Goal: Information Seeking & Learning: Learn about a topic

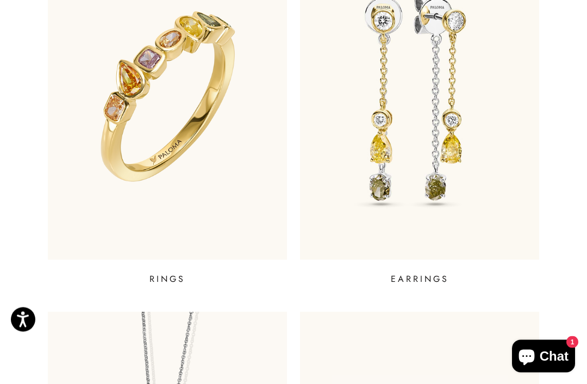
scroll to position [467, 0]
click at [495, 105] on img at bounding box center [419, 97] width 239 height 326
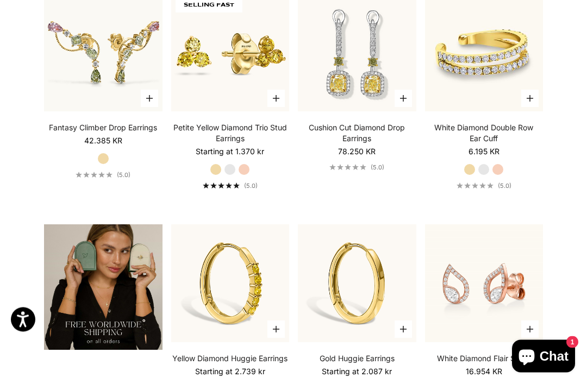
scroll to position [1539, 0]
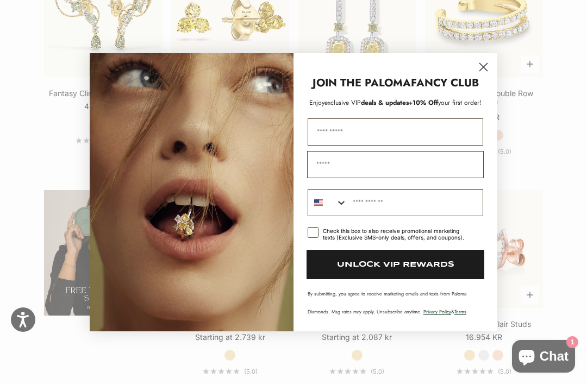
click at [483, 76] on circle "Close dialog" at bounding box center [484, 67] width 18 height 18
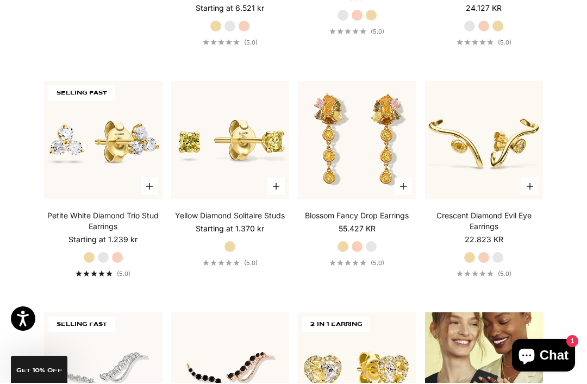
scroll to position [955, 0]
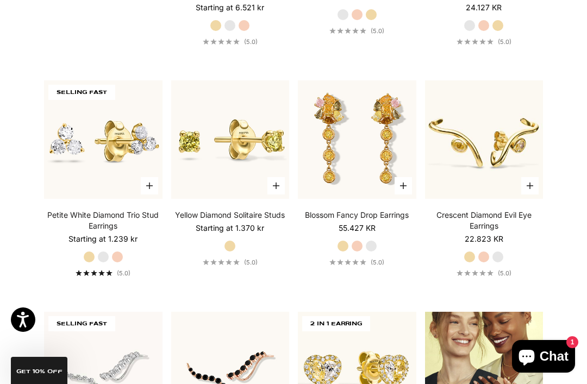
click at [571, 89] on section "Filter Sort by: Featured Sort by Featured Best selling Alphabetically, A-Z Alph…" at bounding box center [293, 385] width 587 height 2140
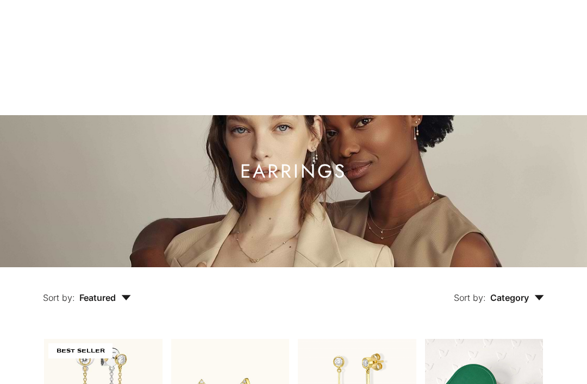
scroll to position [0, 0]
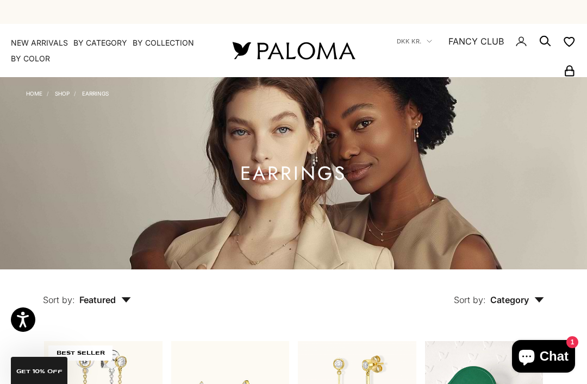
click at [311, 48] on img at bounding box center [293, 50] width 130 height 23
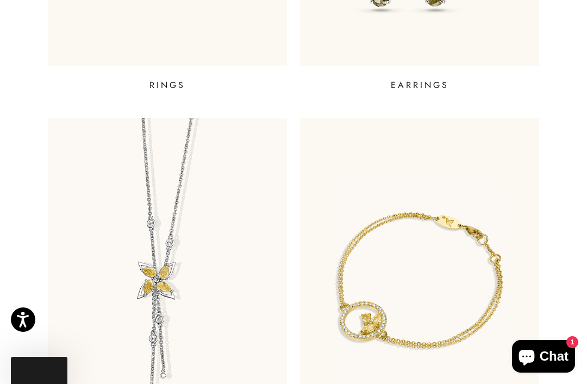
scroll to position [692, 0]
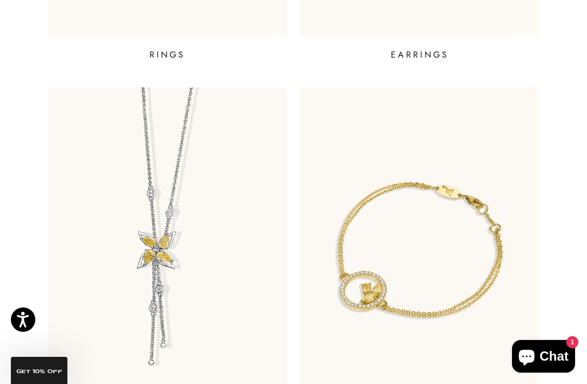
click at [204, 257] on img at bounding box center [167, 251] width 239 height 326
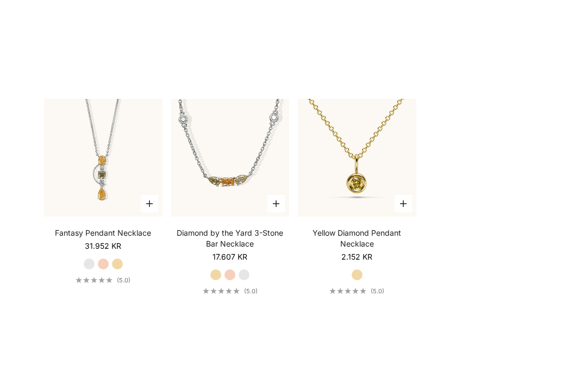
scroll to position [1156, 0]
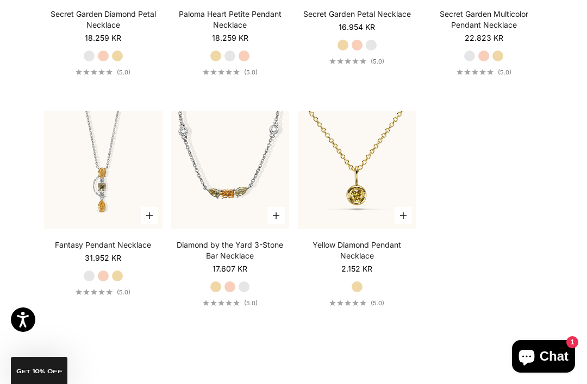
click at [373, 176] on img at bounding box center [357, 170] width 130 height 130
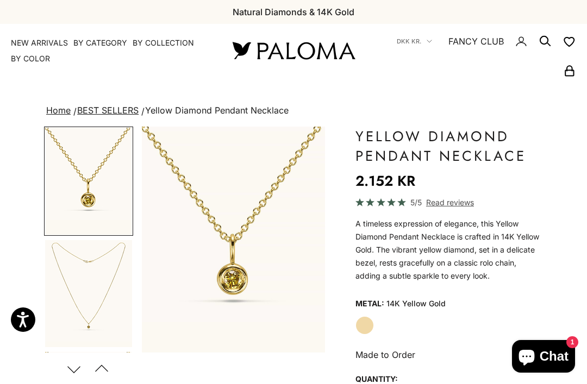
scroll to position [84, 0]
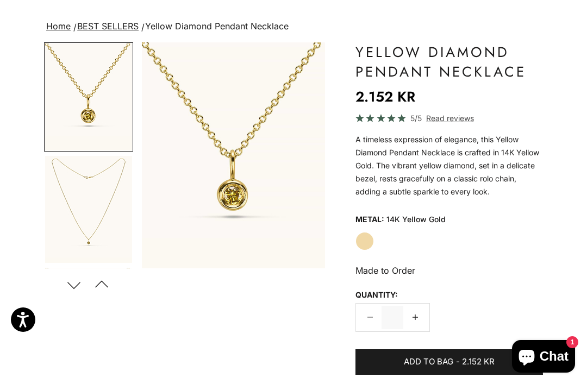
click at [67, 186] on img "Go to item 2" at bounding box center [88, 209] width 87 height 107
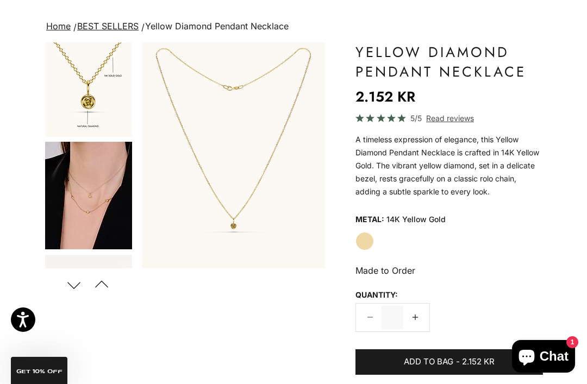
scroll to position [235, 0]
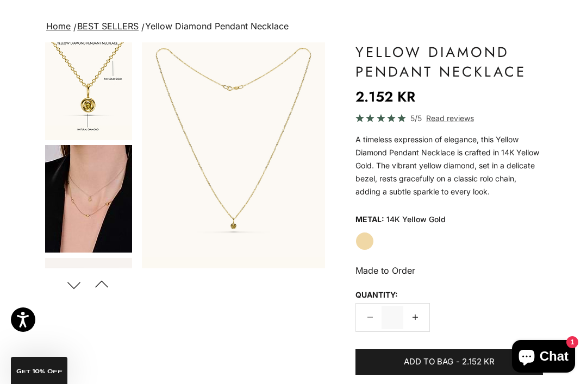
click at [77, 171] on img "Go to item 4" at bounding box center [88, 199] width 87 height 108
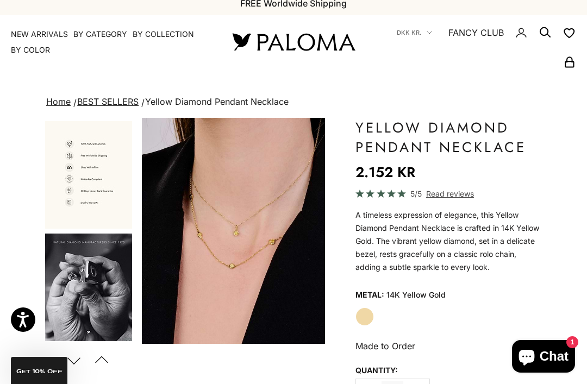
scroll to position [672, 0]
click at [82, 163] on img "Go to item 7" at bounding box center [88, 176] width 87 height 108
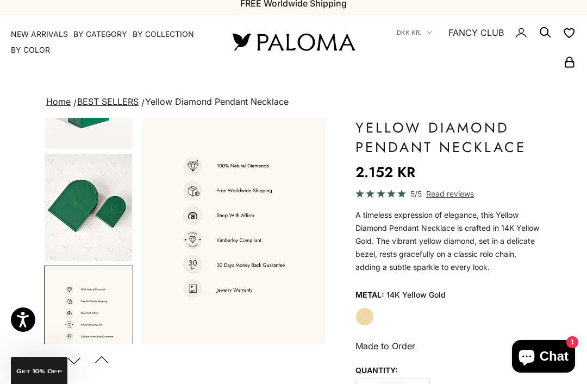
scroll to position [527, 0]
click at [78, 191] on img "Go to item 6" at bounding box center [88, 208] width 87 height 108
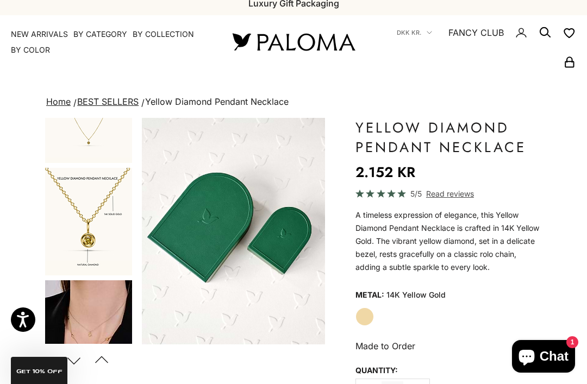
scroll to position [176, 0]
click at [78, 192] on img "Go to item 3" at bounding box center [88, 222] width 87 height 108
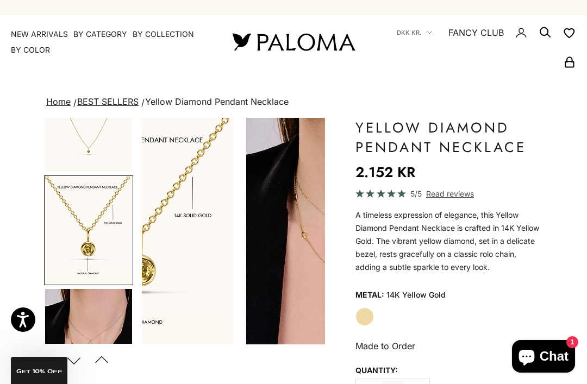
scroll to position [165, 0]
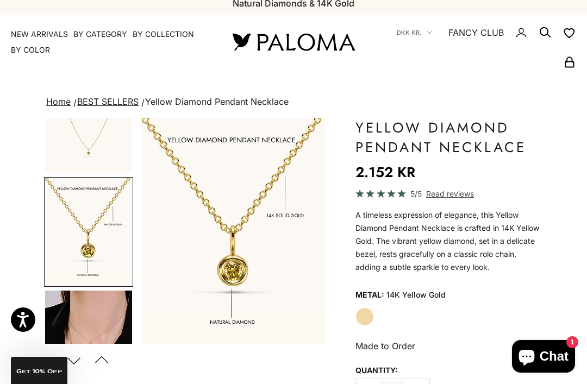
click at [87, 130] on img "Go to item 2" at bounding box center [88, 119] width 87 height 107
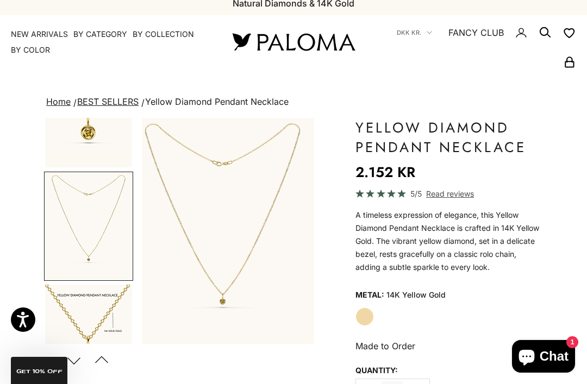
scroll to position [0, 0]
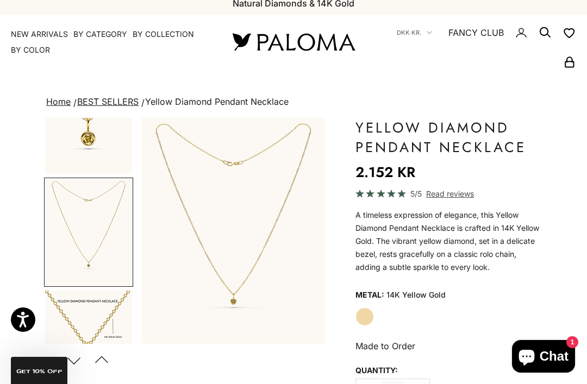
click at [78, 138] on img "Go to item 1" at bounding box center [88, 119] width 87 height 107
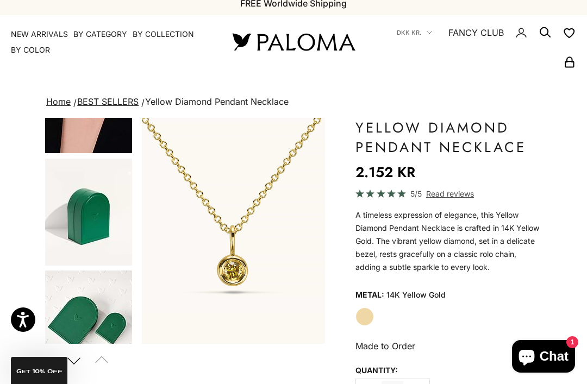
click at [75, 133] on img "Go to item 4" at bounding box center [88, 100] width 87 height 108
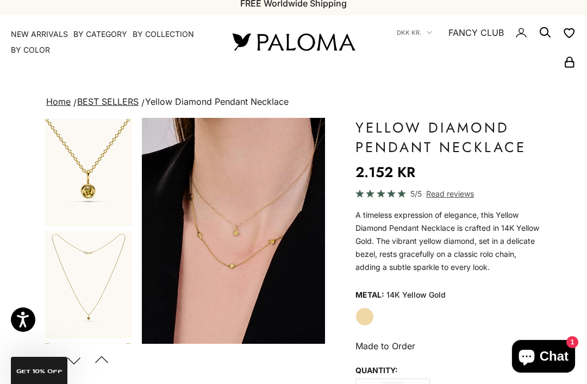
click at [74, 166] on img "Go to item 1" at bounding box center [88, 172] width 87 height 107
